Goal: Information Seeking & Learning: Check status

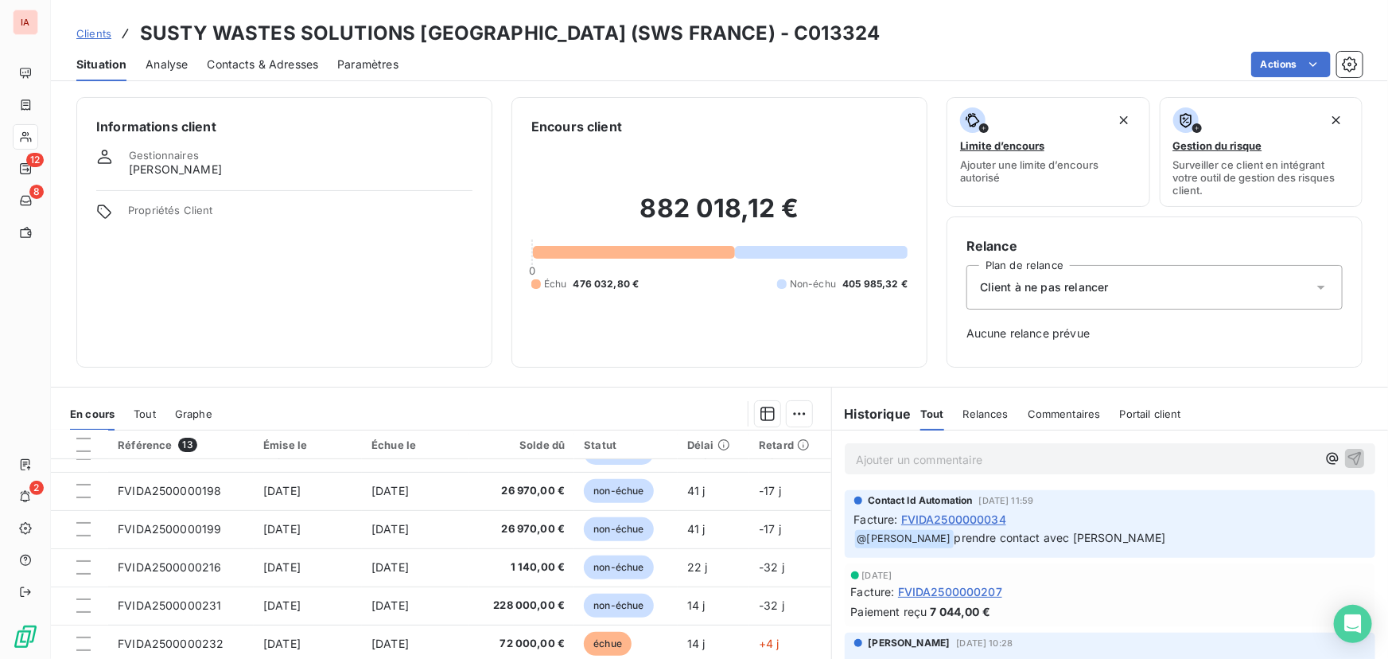
scroll to position [218, 0]
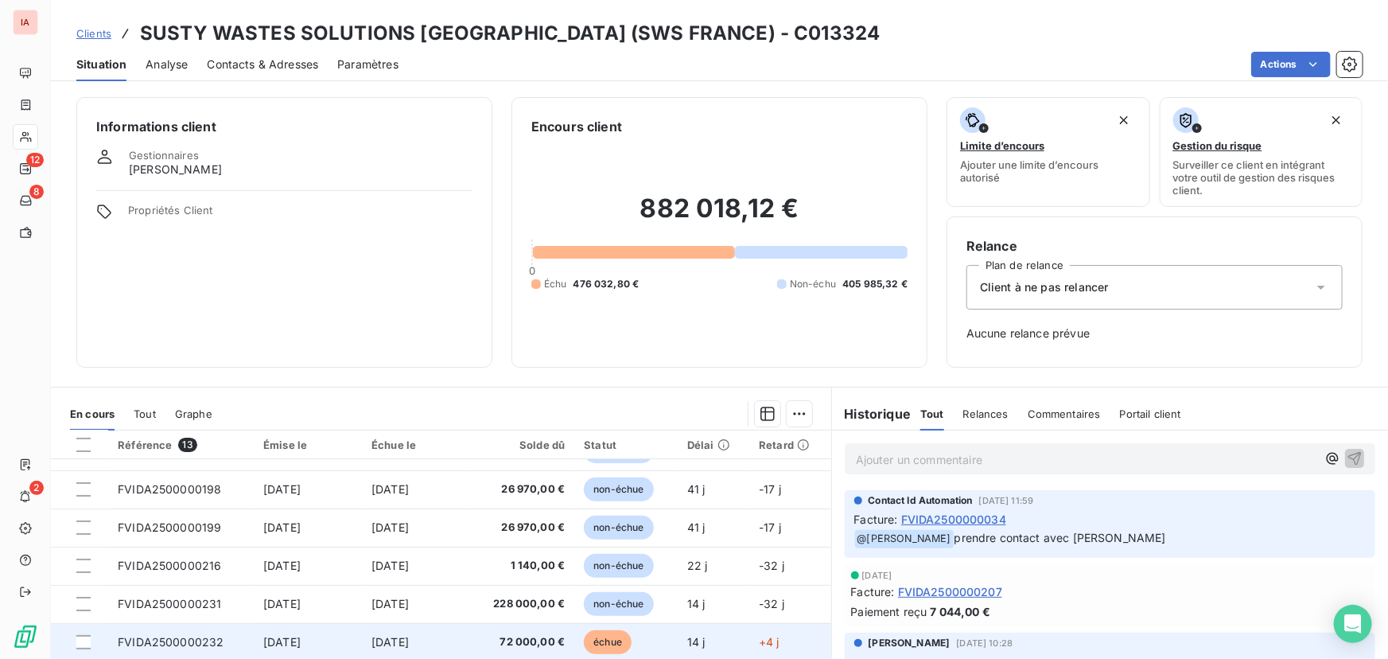
click at [405, 642] on span "[DATE]" at bounding box center [390, 642] width 37 height 14
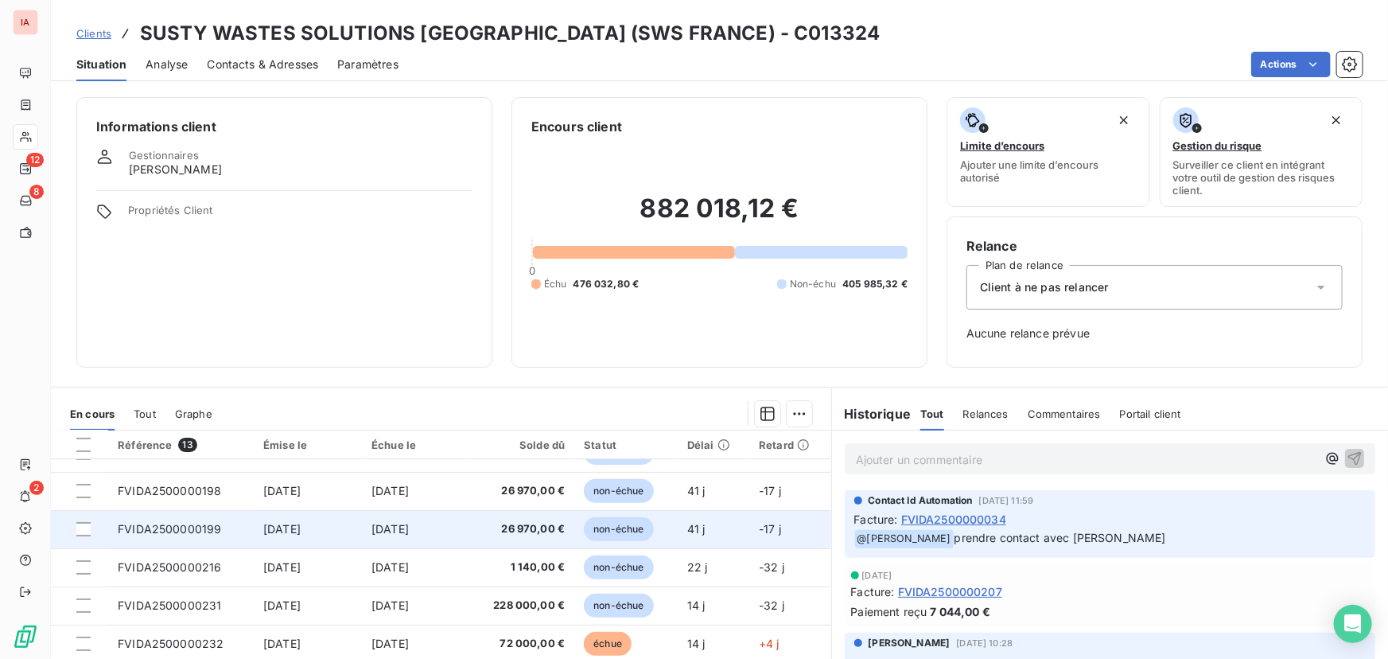
scroll to position [218, 0]
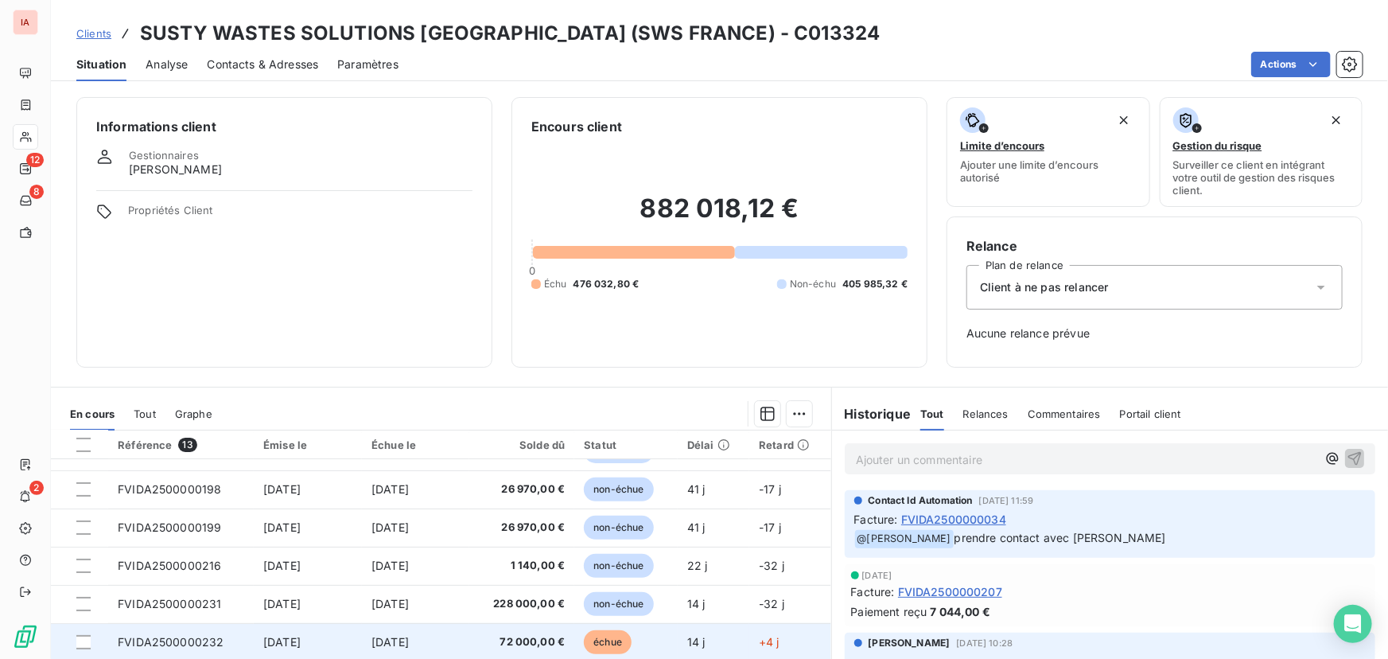
click at [409, 641] on span "[DATE]" at bounding box center [390, 642] width 37 height 14
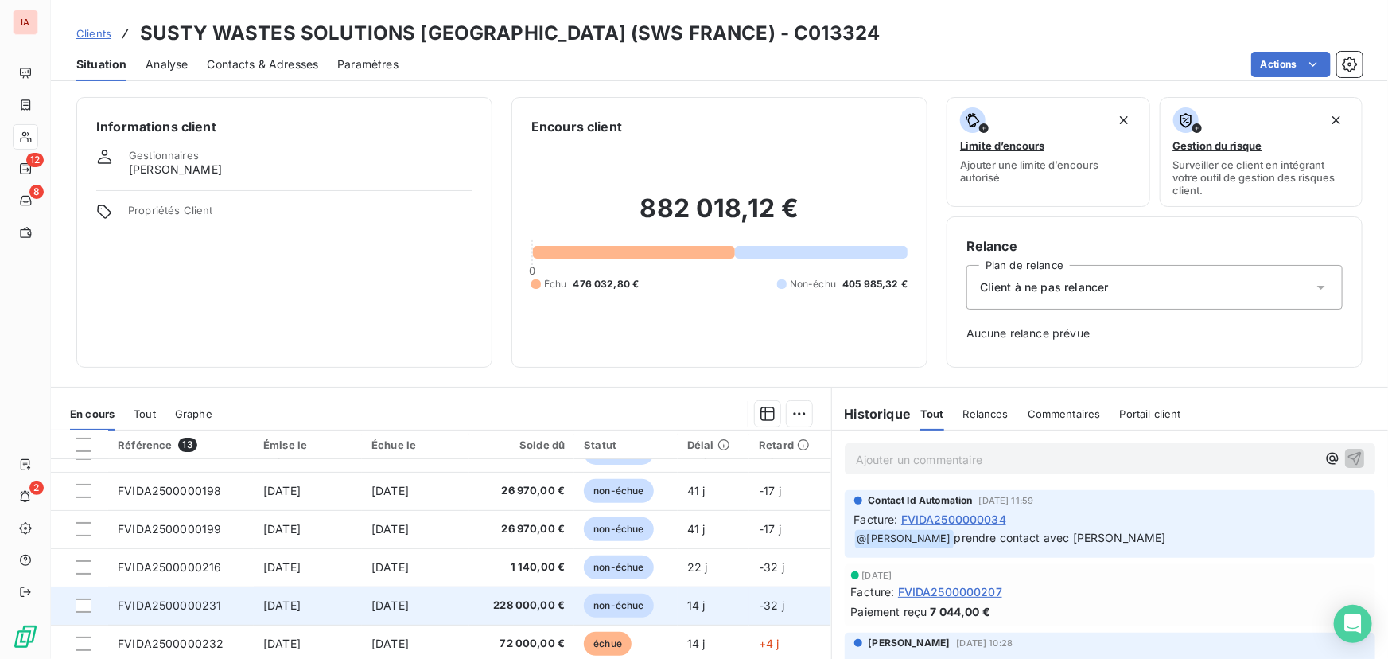
scroll to position [218, 0]
click at [505, 597] on span "228 000,00 €" at bounding box center [522, 604] width 86 height 16
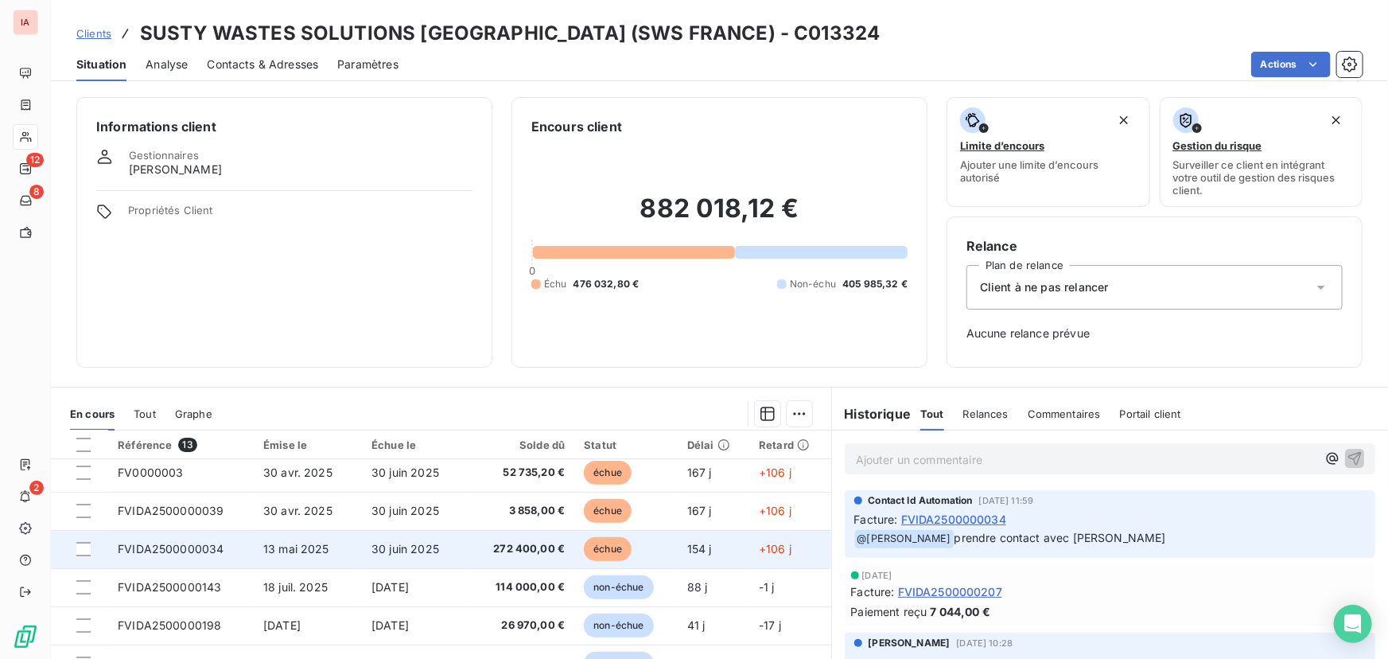
scroll to position [218, 0]
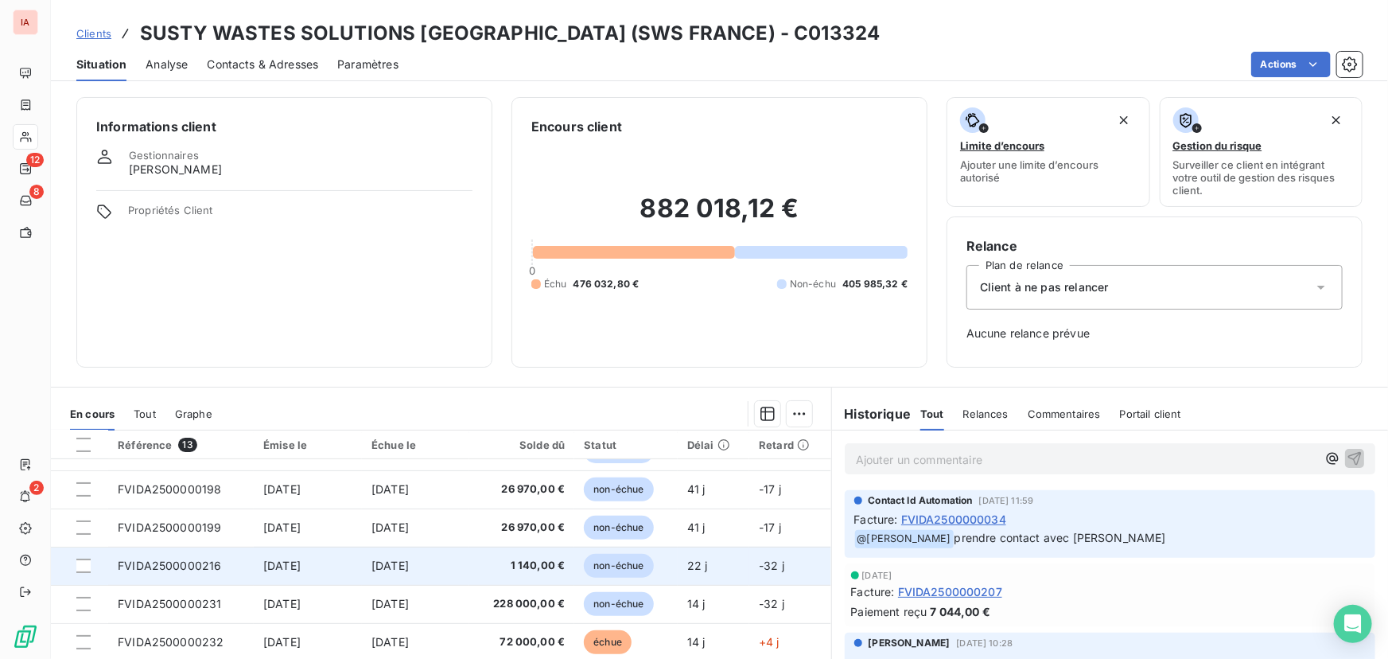
click at [394, 564] on span "[DATE]" at bounding box center [390, 566] width 37 height 14
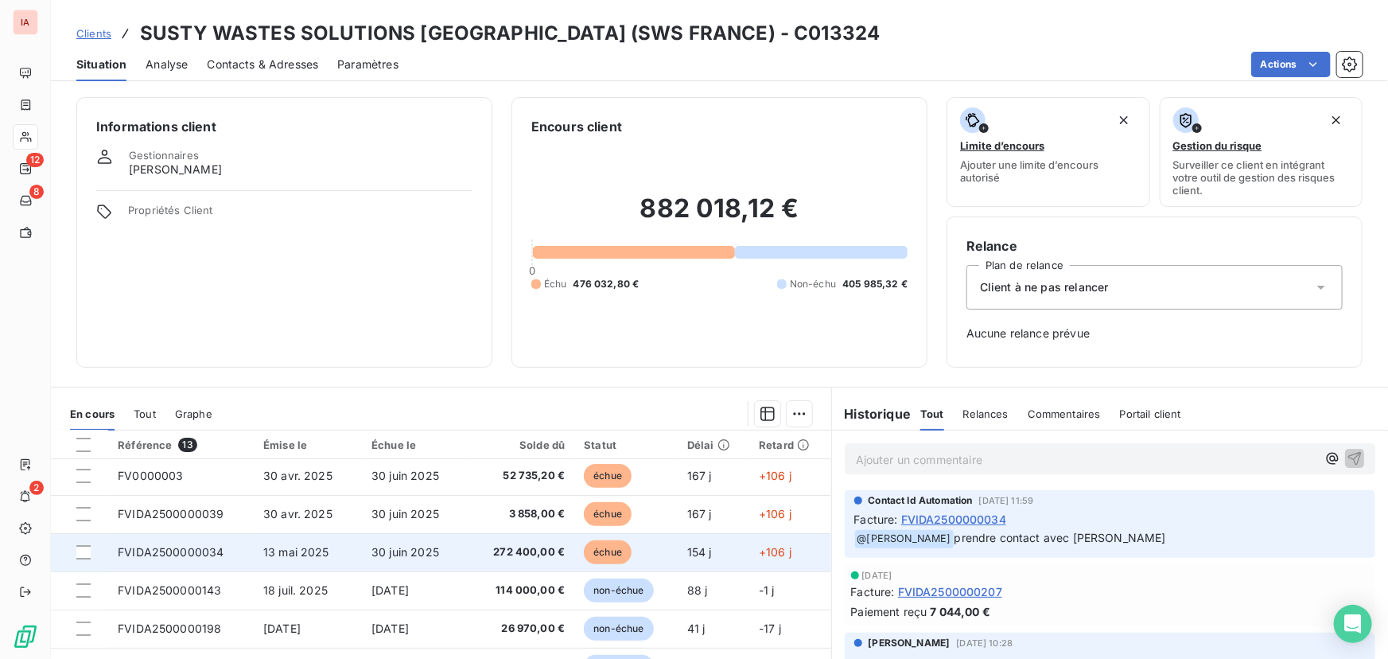
scroll to position [218, 0]
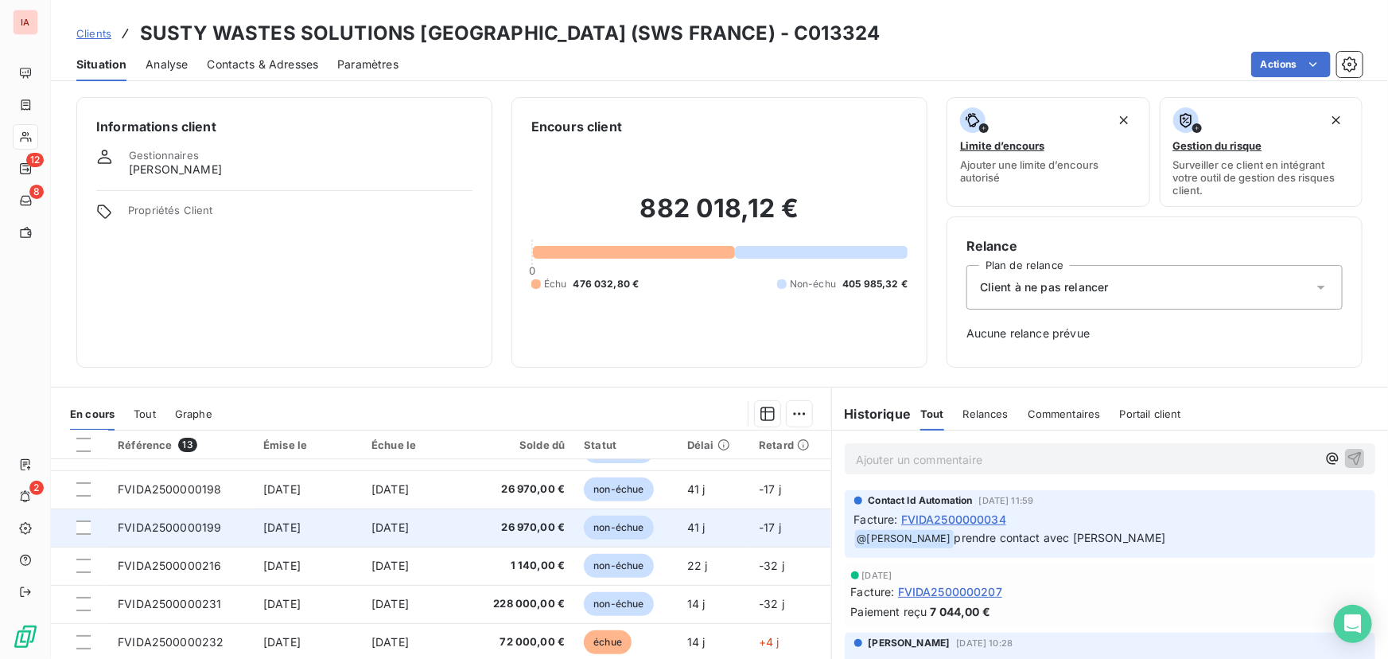
click at [409, 524] on span "[DATE]" at bounding box center [390, 527] width 37 height 14
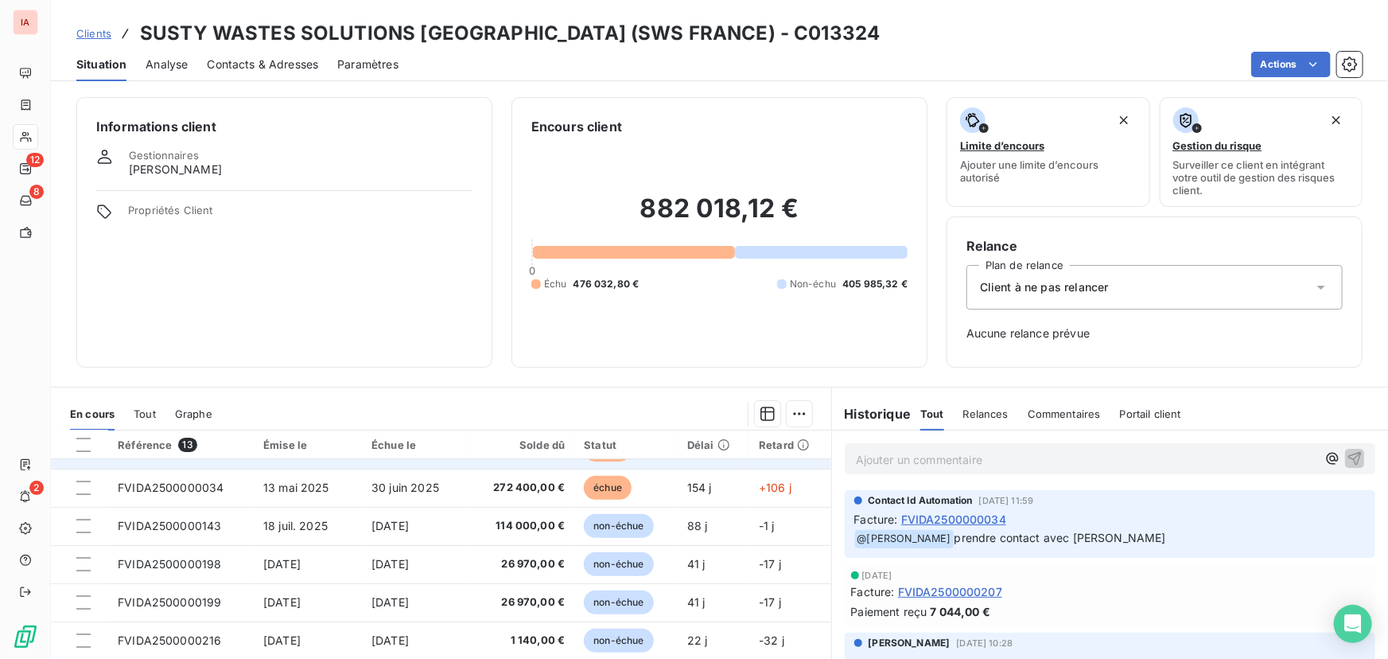
scroll to position [144, 0]
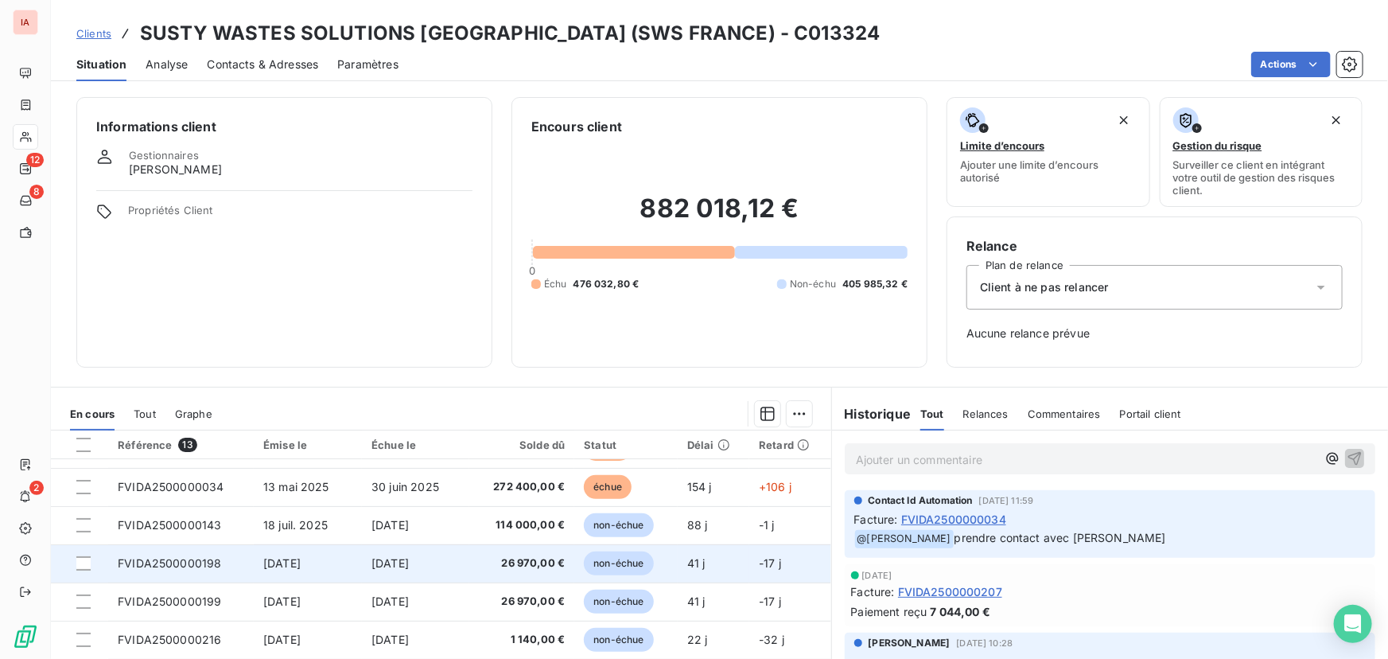
click at [409, 560] on span "[DATE]" at bounding box center [390, 563] width 37 height 14
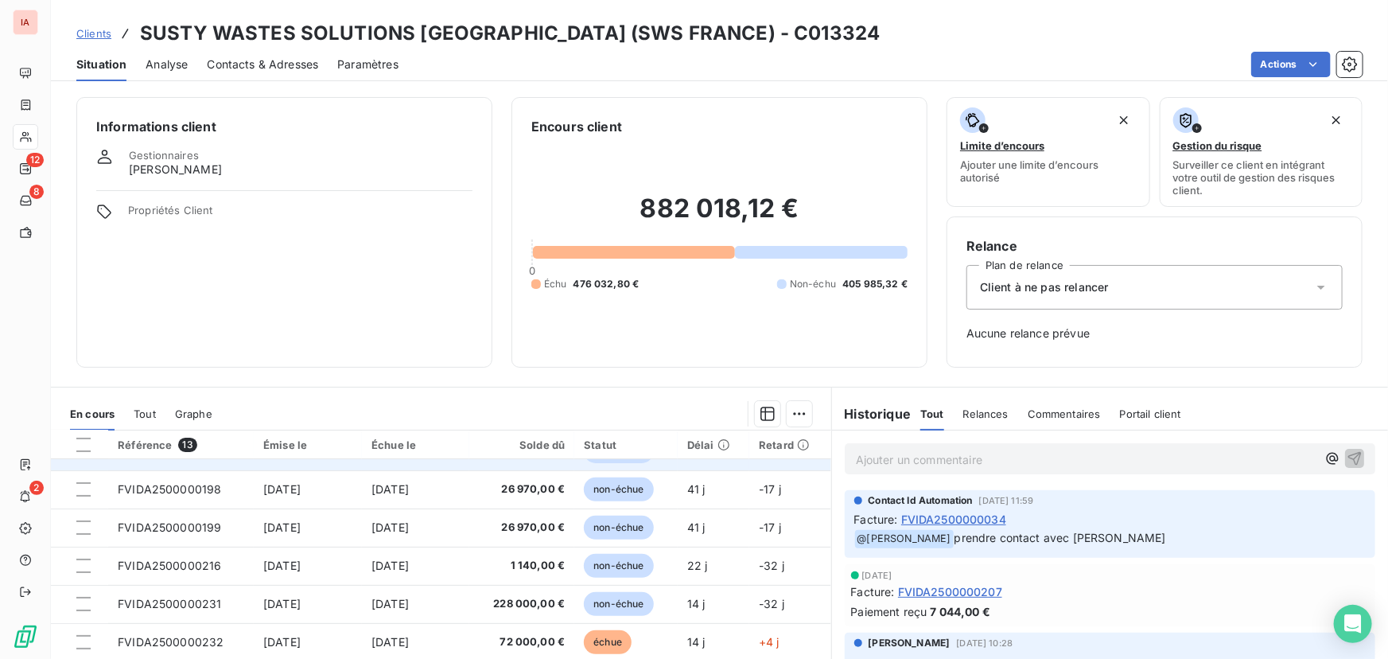
scroll to position [146, 0]
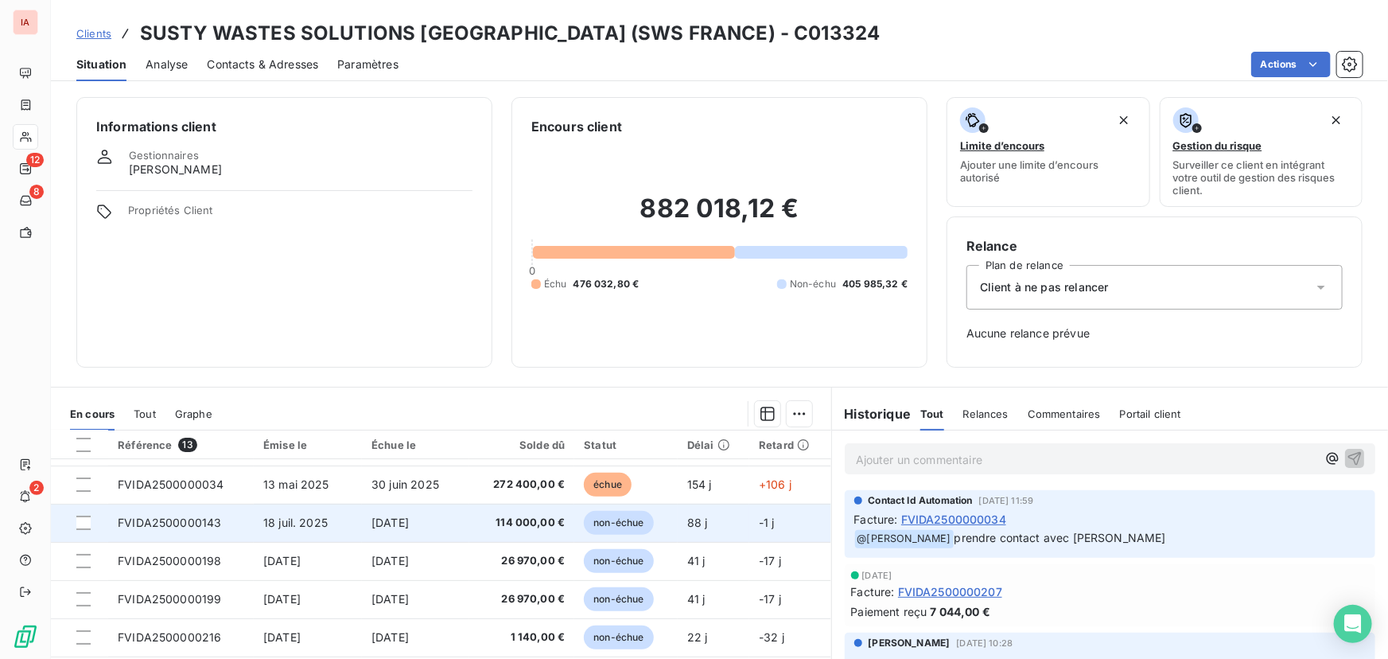
click at [397, 516] on span "[DATE]" at bounding box center [390, 523] width 37 height 14
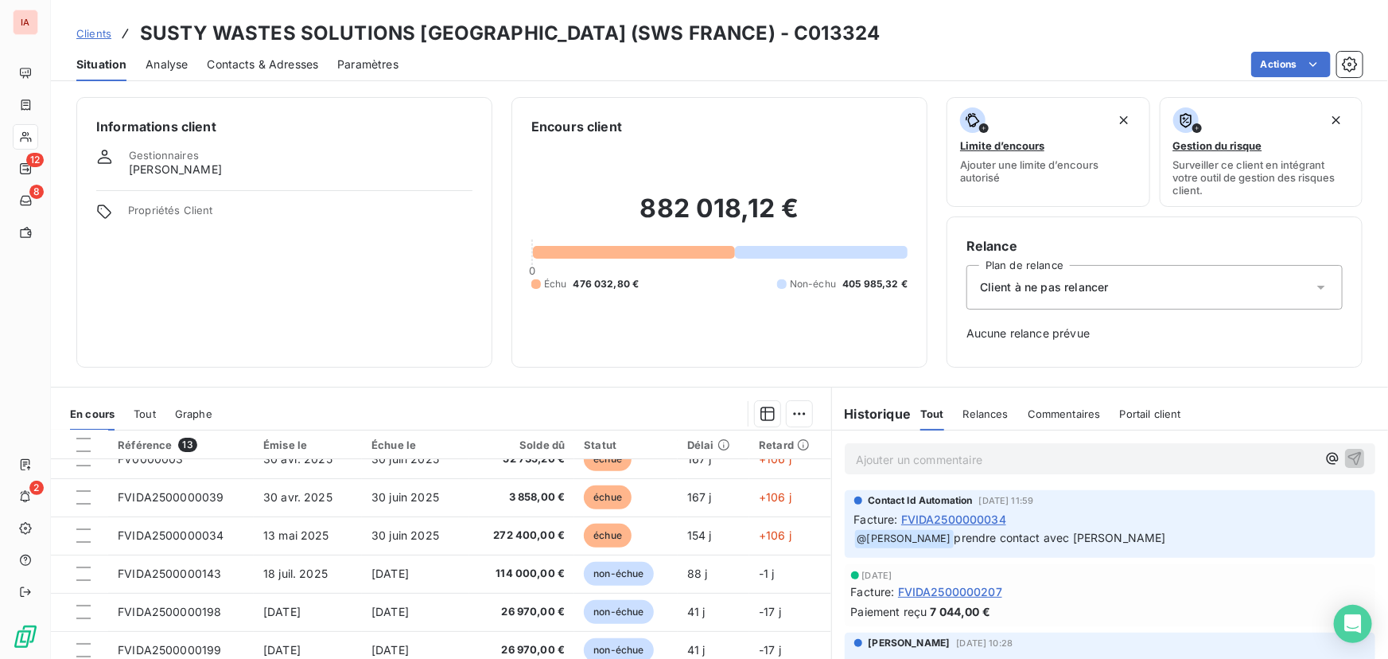
scroll to position [73, 0]
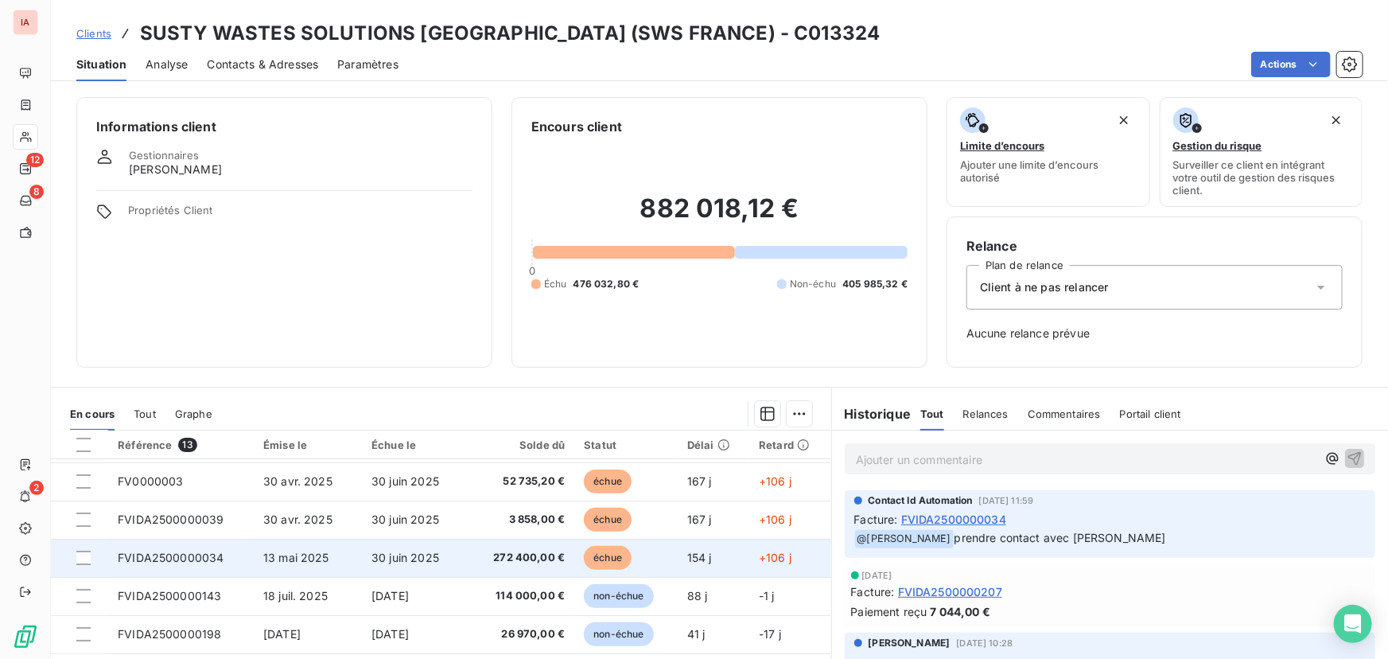
click at [406, 557] on span "30 juin 2025" at bounding box center [406, 558] width 68 height 14
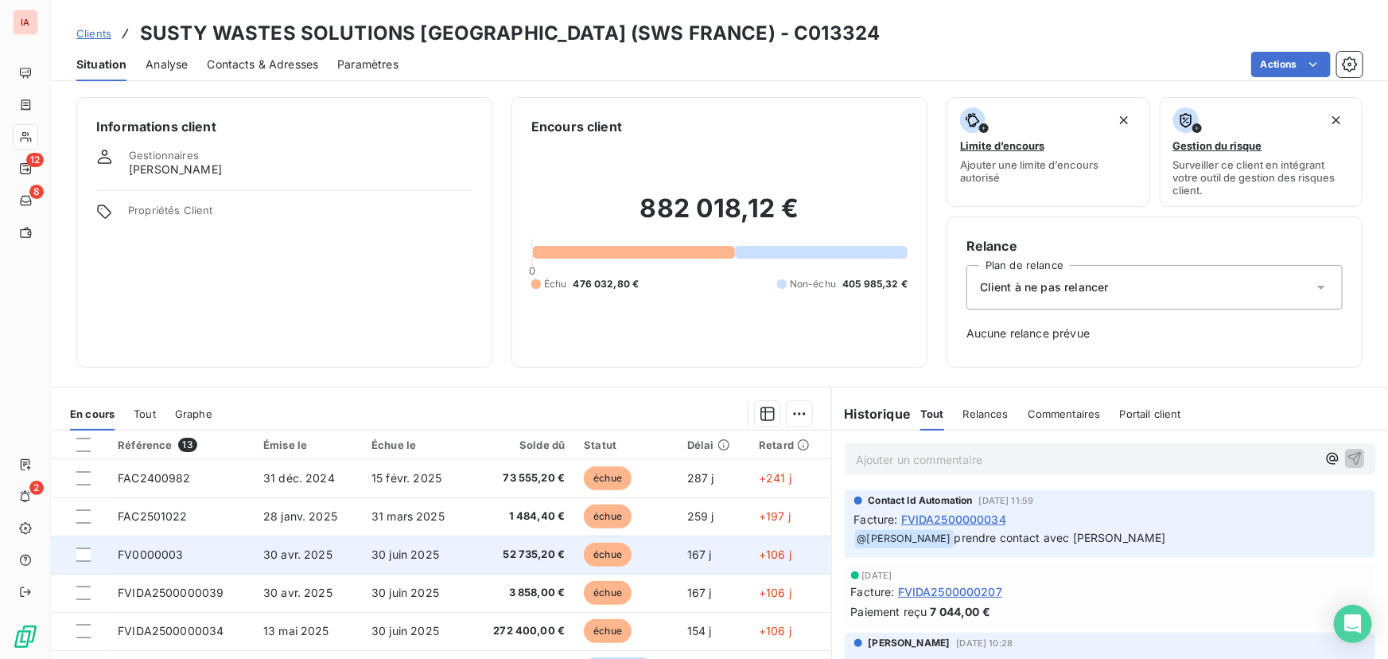
click at [415, 554] on span "30 juin 2025" at bounding box center [406, 554] width 68 height 14
